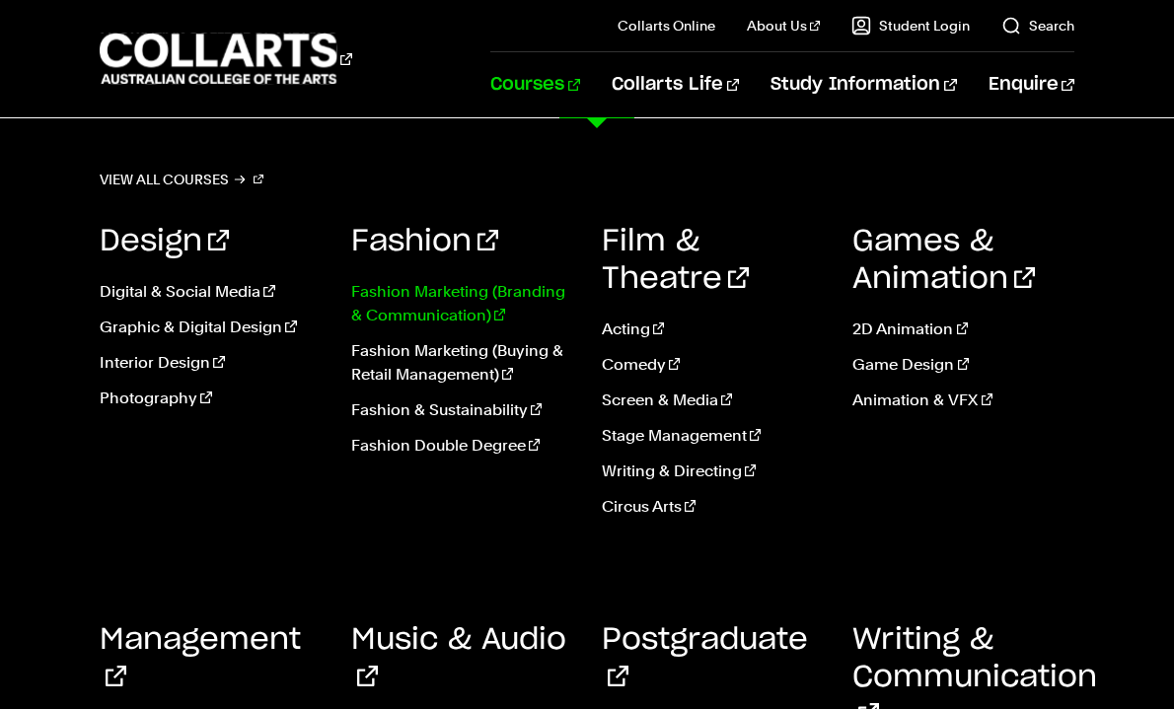
click at [443, 290] on link "Fashion Marketing (Branding & Communication)" at bounding box center [461, 303] width 221 height 47
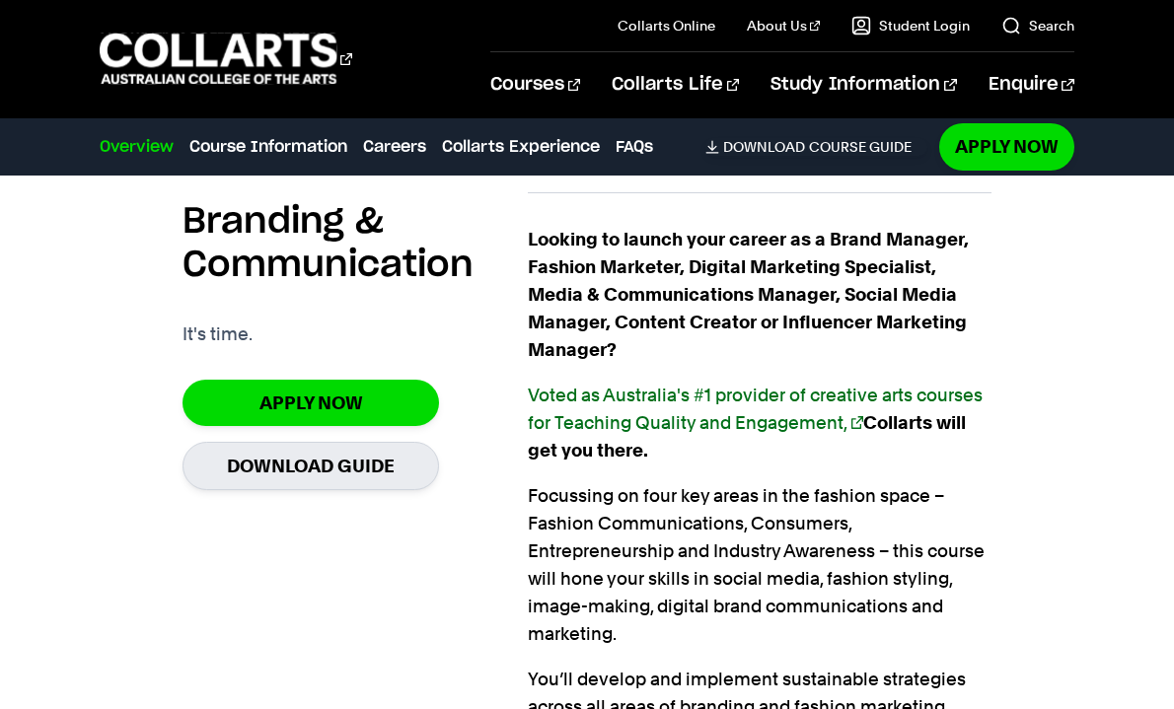
scroll to position [1357, 0]
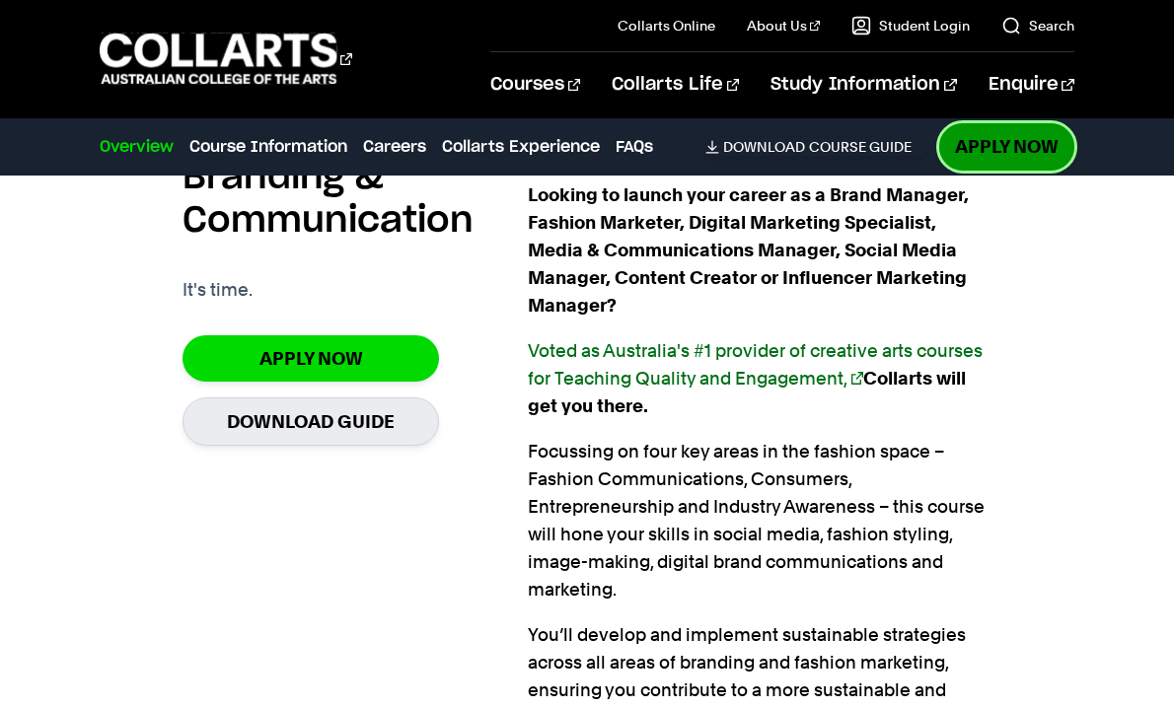
click at [998, 152] on link "Apply Now" at bounding box center [1006, 146] width 135 height 46
